Goal: Information Seeking & Learning: Learn about a topic

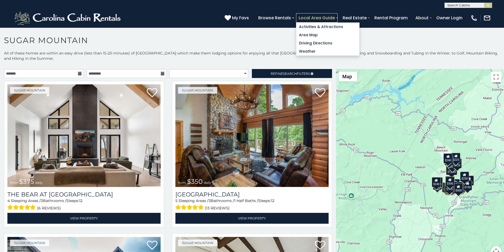
click at [338, 15] on link "Local Area Guide" at bounding box center [317, 17] width 42 height 9
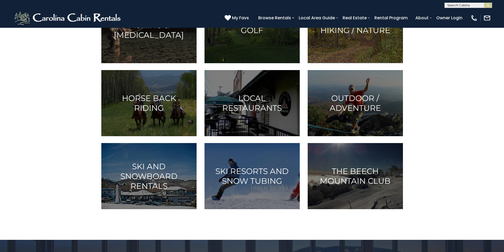
scroll to position [154, 0]
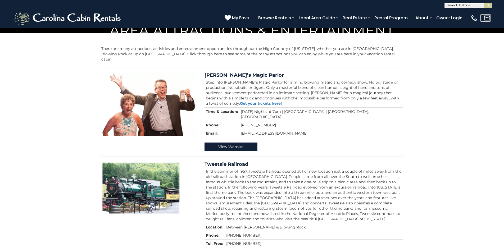
click at [488, 20] on link at bounding box center [486, 17] width 10 height 7
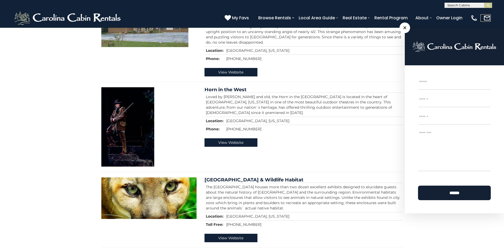
scroll to position [342, 0]
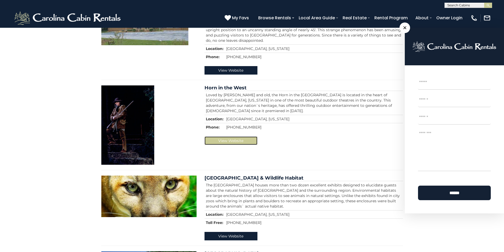
click at [225, 145] on link "View Website" at bounding box center [231, 141] width 53 height 8
